Goal: Information Seeking & Learning: Learn about a topic

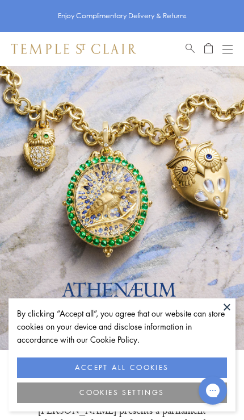
click at [224, 311] on button at bounding box center [227, 306] width 17 height 17
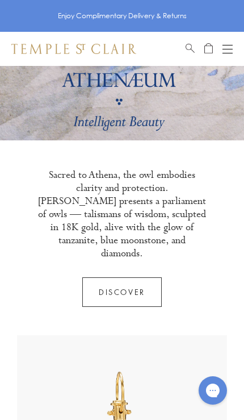
scroll to position [19, 0]
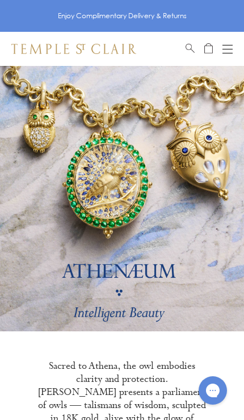
click at [226, 53] on div "Open navigation" at bounding box center [228, 53] width 10 height 1
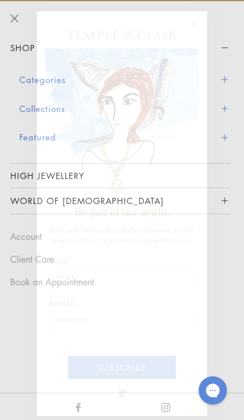
click at [197, 20] on circle "Close dialog" at bounding box center [194, 25] width 14 height 14
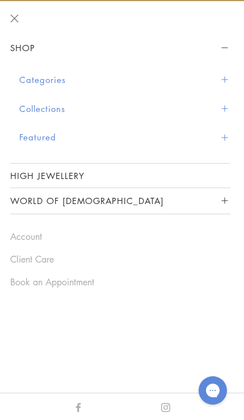
click at [228, 71] on button "Categories" at bounding box center [124, 79] width 211 height 29
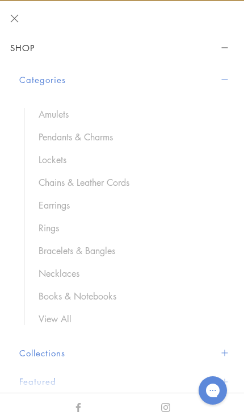
click at [99, 138] on link "Pendants & Charms" at bounding box center [129, 137] width 181 height 12
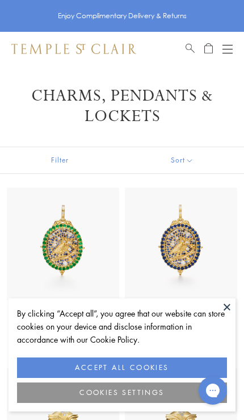
click at [227, 302] on button at bounding box center [227, 306] width 17 height 17
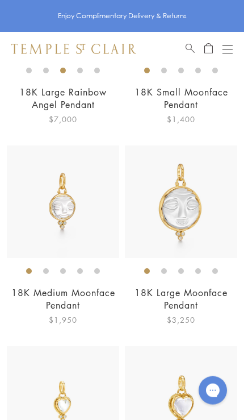
scroll to position [2630, 0]
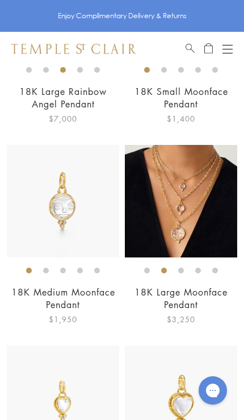
click at [192, 189] on img at bounding box center [181, 201] width 112 height 112
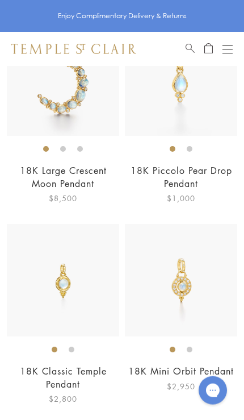
scroll to position [4262, 0]
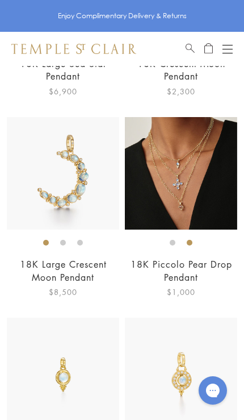
click at [219, 192] on img at bounding box center [181, 173] width 112 height 112
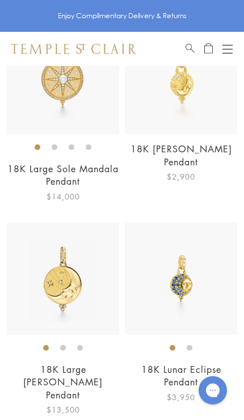
scroll to position [6465, 0]
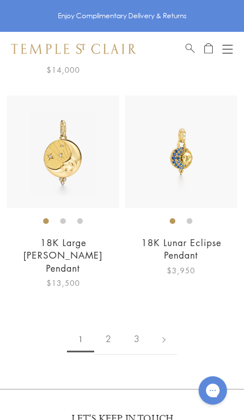
click at [109, 327] on link "2" at bounding box center [108, 338] width 28 height 31
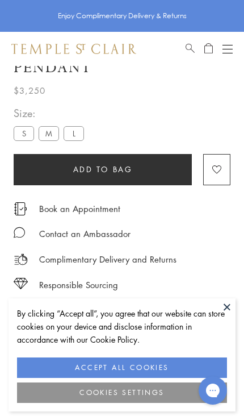
scroll to position [66, 0]
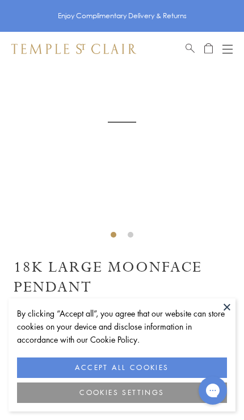
click at [226, 311] on button at bounding box center [227, 306] width 17 height 17
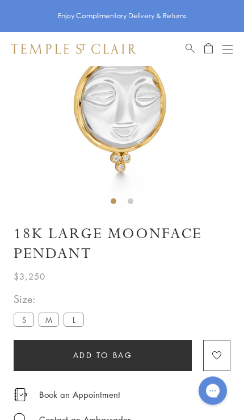
scroll to position [319, 0]
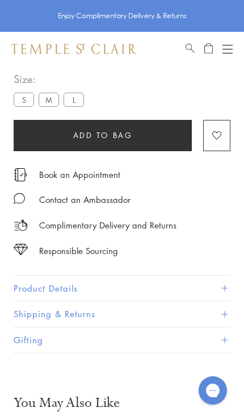
click at [190, 278] on button "Product Details" at bounding box center [122, 289] width 217 height 26
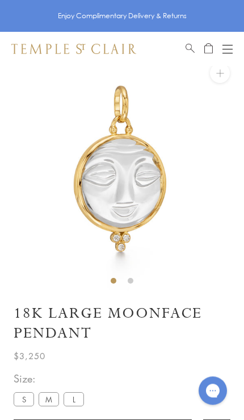
scroll to position [1, 0]
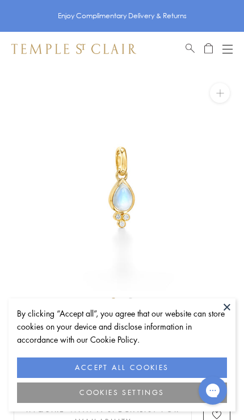
click at [166, 362] on button "ACCEPT ALL COOKIES" at bounding box center [122, 367] width 210 height 20
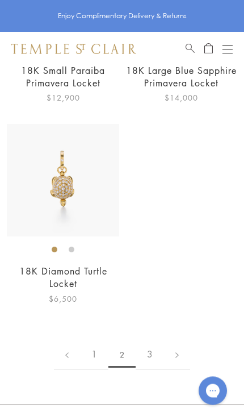
scroll to position [5620, 0]
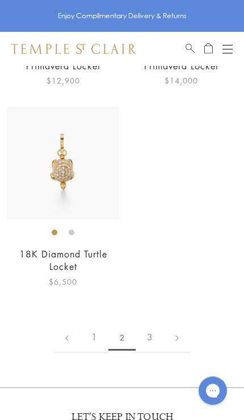
click at [156, 322] on link "3" at bounding box center [150, 337] width 28 height 31
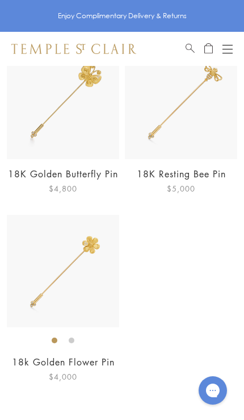
scroll to position [900, 0]
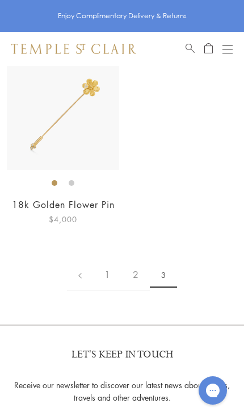
click at [110, 272] on link "1" at bounding box center [107, 274] width 28 height 31
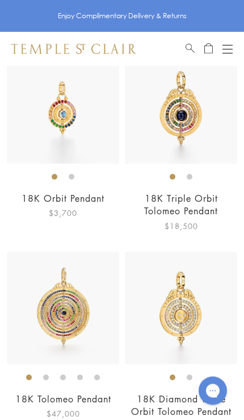
scroll to position [4917, 0]
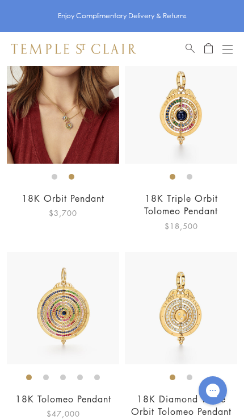
click at [208, 143] on img at bounding box center [181, 107] width 112 height 112
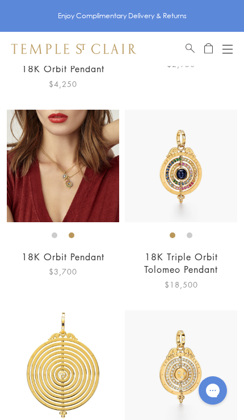
scroll to position [4859, 0]
click at [216, 177] on img at bounding box center [181, 166] width 112 height 112
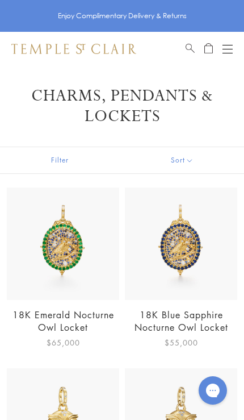
scroll to position [4859, 0]
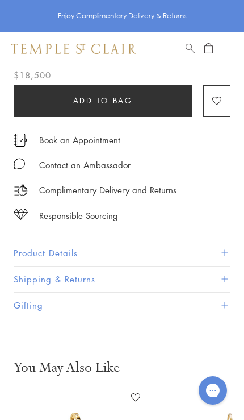
scroll to position [302, 0]
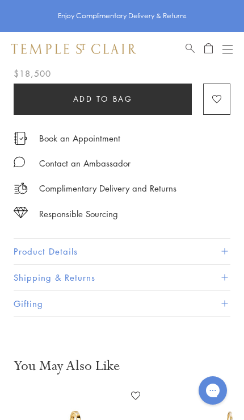
click at [32, 254] on button "Product Details" at bounding box center [122, 252] width 217 height 26
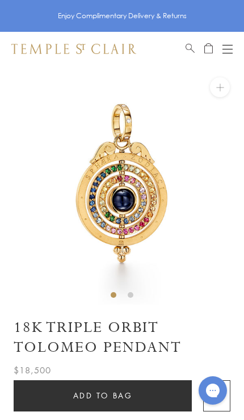
scroll to position [0, 0]
